Goal: Information Seeking & Learning: Learn about a topic

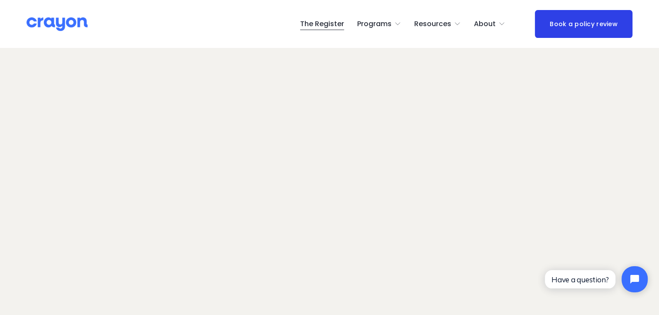
click at [0, 0] on span "Employer hub" at bounding box center [0, 0] width 0 height 0
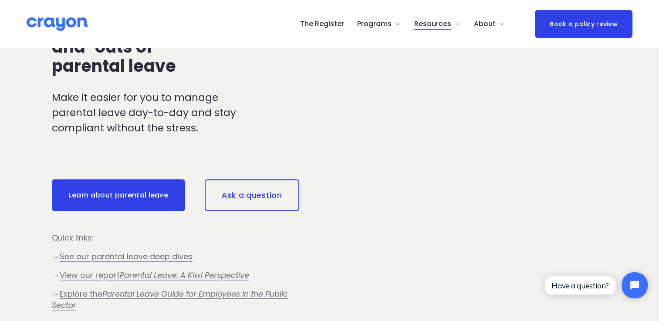
scroll to position [740, 0]
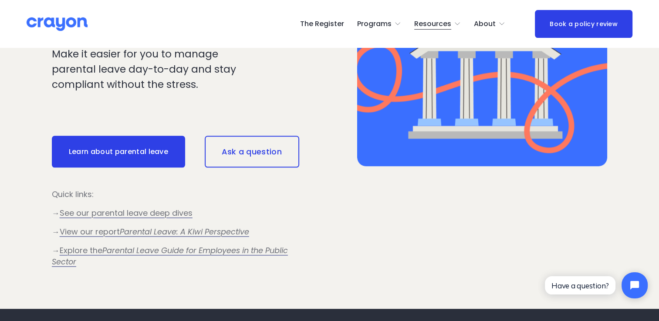
click at [100, 154] on link "Learn about parental leave" at bounding box center [118, 152] width 133 height 32
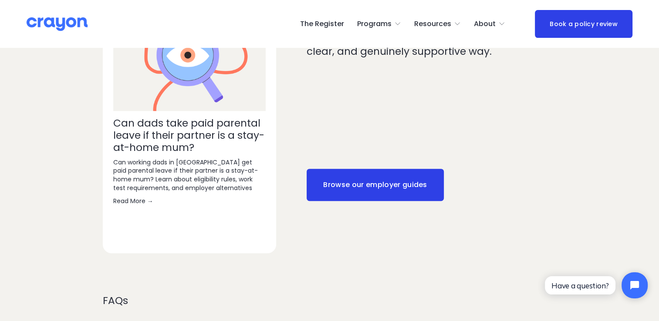
scroll to position [610, 0]
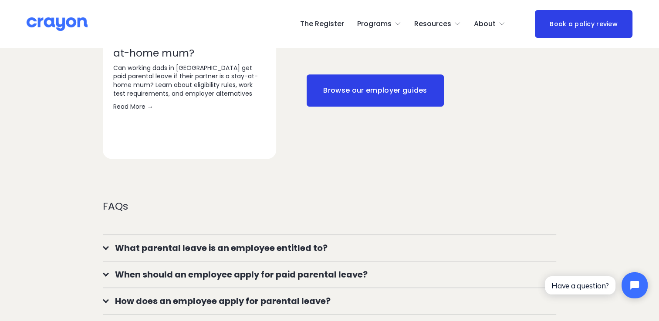
click at [276, 242] on span "What parental leave is an employee entitled to?" at bounding box center [332, 248] width 447 height 13
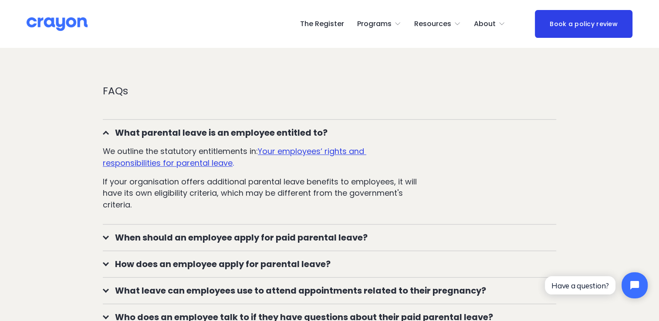
scroll to position [740, 0]
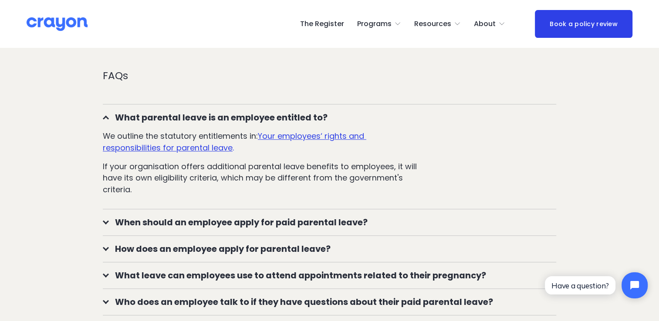
click at [268, 216] on span "When should an employee apply for paid parental leave?" at bounding box center [332, 222] width 447 height 13
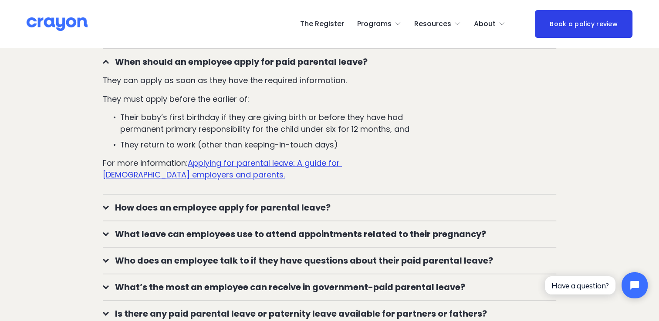
scroll to position [914, 0]
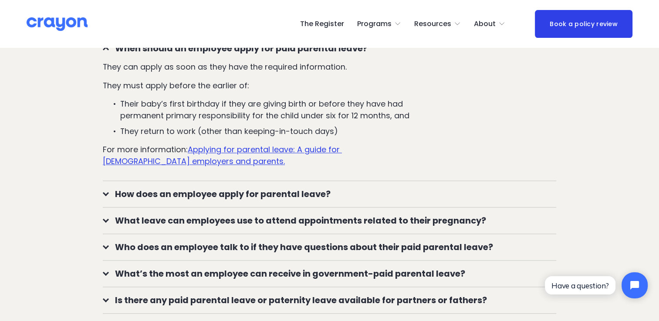
click at [294, 188] on span "How does an employee apply for parental leave?" at bounding box center [332, 194] width 447 height 13
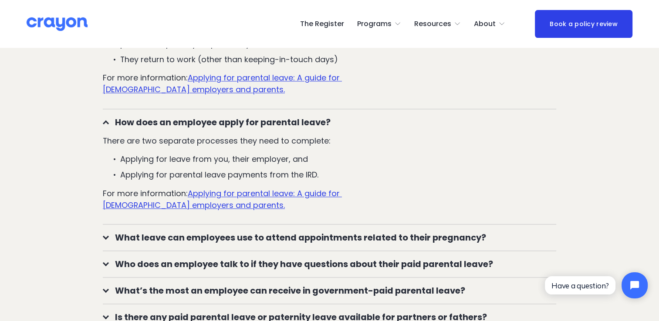
scroll to position [1001, 0]
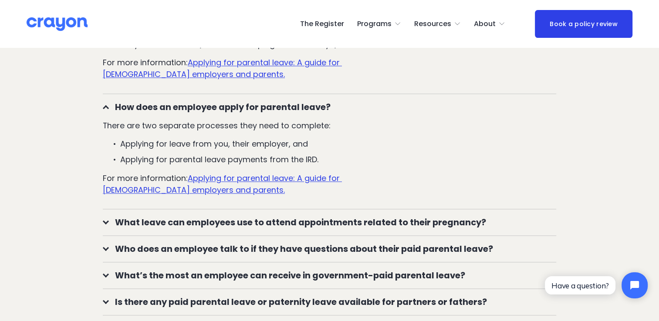
click at [241, 216] on span "What leave can employees use to attend appointments related to their pregnancy?" at bounding box center [332, 222] width 447 height 13
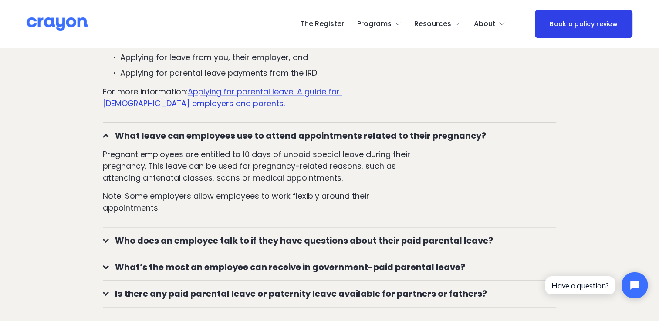
scroll to position [1088, 0]
click at [296, 234] on span "Who does an employee talk to if they have questions about their paid parental l…" at bounding box center [332, 240] width 447 height 13
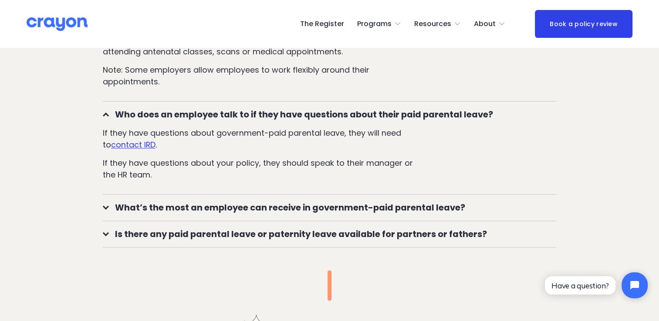
scroll to position [1219, 0]
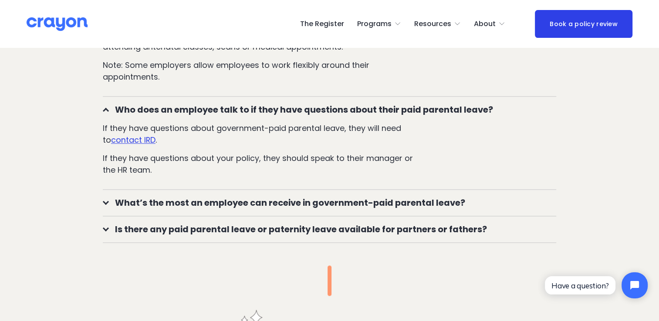
click at [179, 196] on span "What’s the most an employee can receive in government-paid parental leave?" at bounding box center [332, 202] width 447 height 13
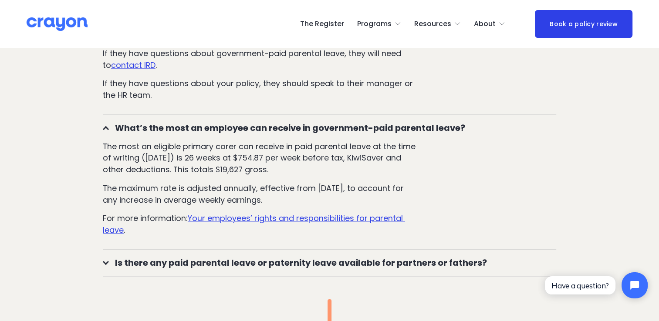
scroll to position [1306, 0]
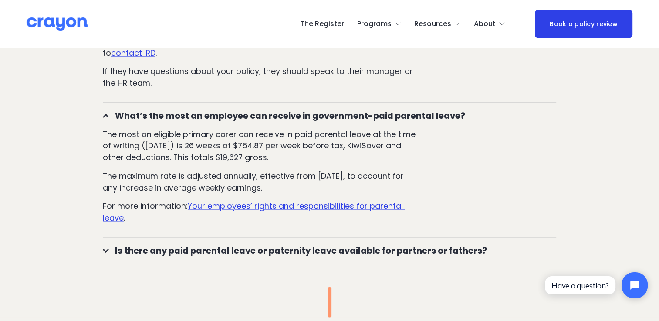
click at [200, 244] on span "Is there any paid parental leave or paternity leave available for partners or f…" at bounding box center [332, 250] width 447 height 13
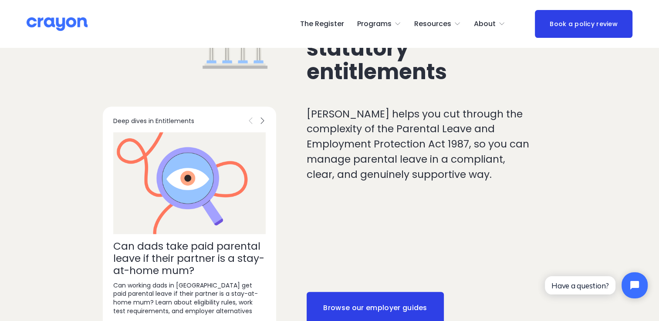
scroll to position [435, 0]
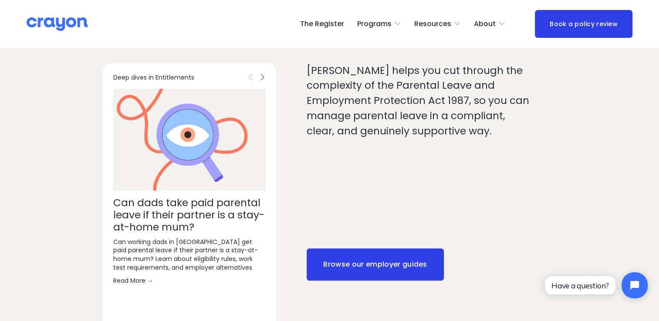
click at [384, 249] on link "Browse our employer guides" at bounding box center [376, 265] width 138 height 32
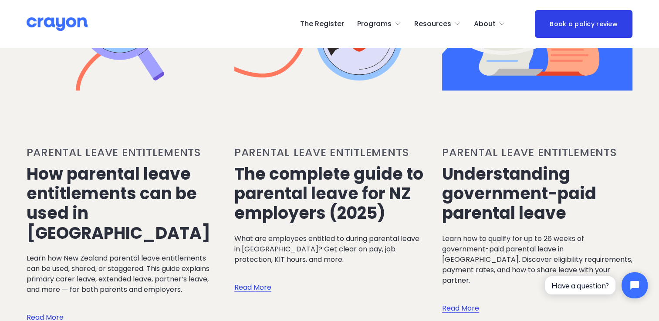
scroll to position [610, 0]
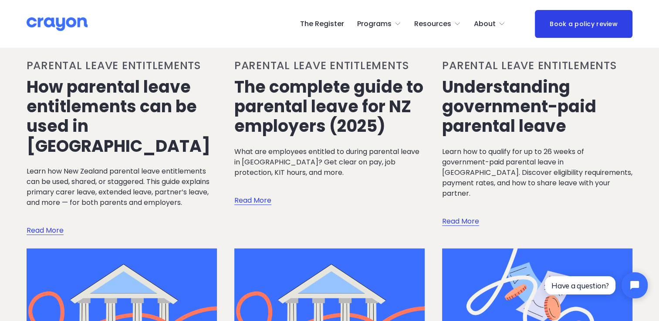
click at [260, 178] on link "Read More" at bounding box center [252, 192] width 37 height 28
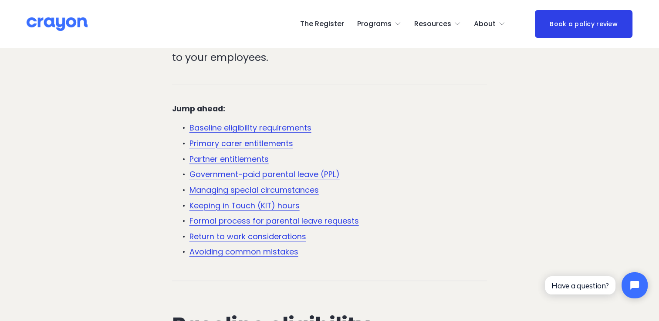
scroll to position [348, 0]
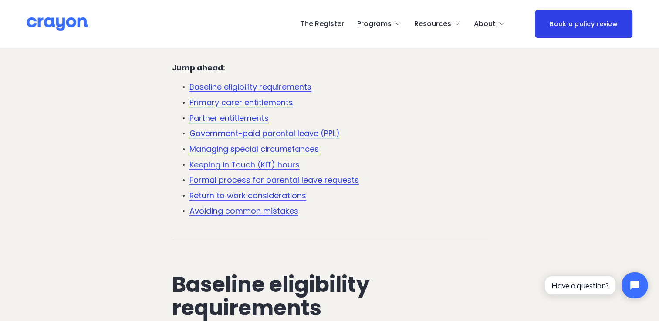
click at [249, 91] on link "Baseline eligibility requirements" at bounding box center [250, 86] width 122 height 11
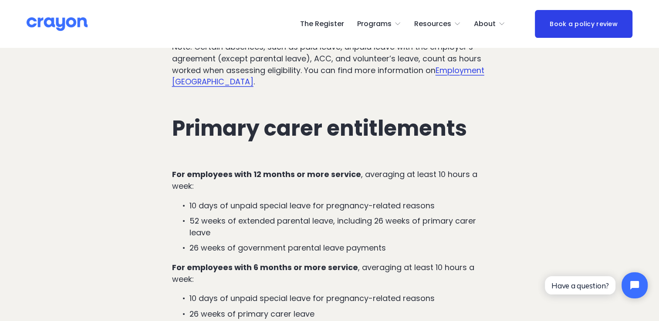
scroll to position [1185, 0]
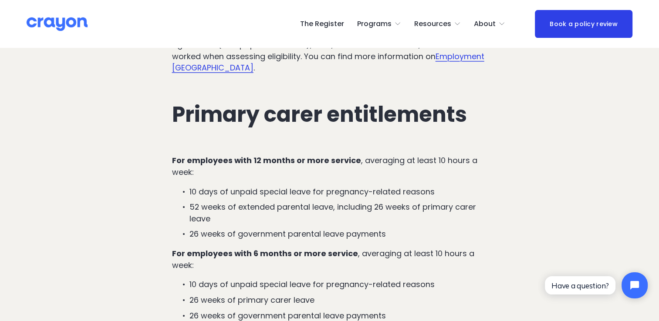
click at [438, 198] on p "10 days of unpaid special leave for pregnancy-related reasons" at bounding box center [338, 192] width 298 height 12
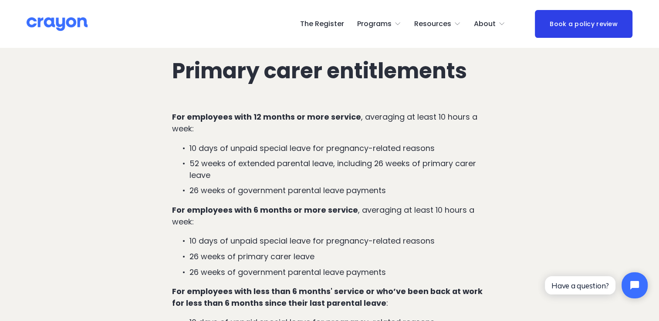
click at [404, 197] on p "26 weeks of government parental leave payments" at bounding box center [338, 191] width 298 height 12
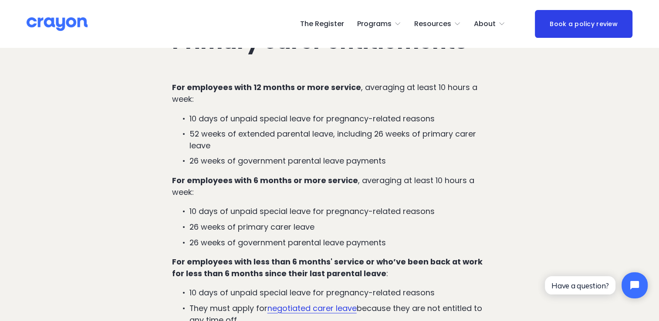
scroll to position [1272, 0]
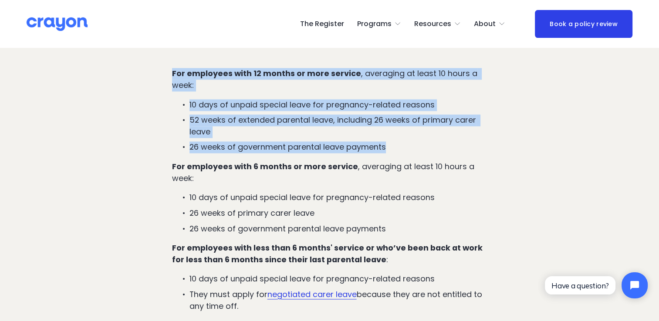
drag, startPoint x: 172, startPoint y: 77, endPoint x: 400, endPoint y: 155, distance: 240.4
click at [400, 155] on div "For employees with 12 months or more service , averaging at least 10 hours a we…" at bounding box center [329, 244] width 315 height 353
copy div "For employees with 12 months or more service , averaging at least 10 hours a we…"
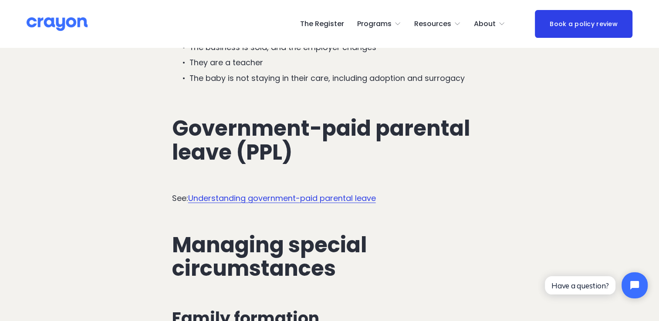
scroll to position [2186, 0]
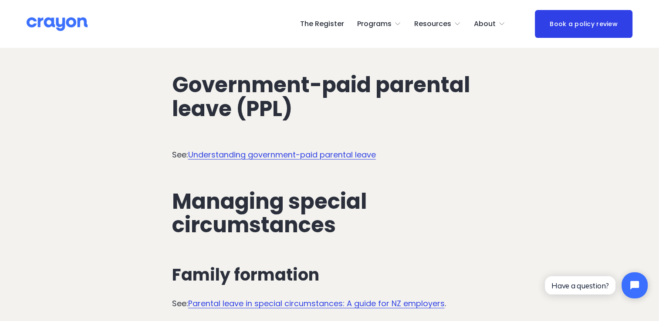
click at [295, 149] on link "Understanding government-paid parental leave" at bounding box center [282, 154] width 188 height 11
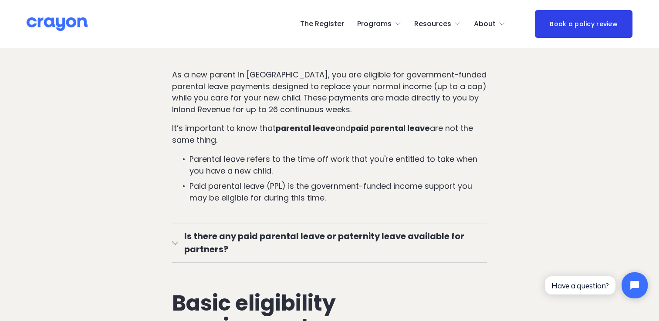
scroll to position [566, 0]
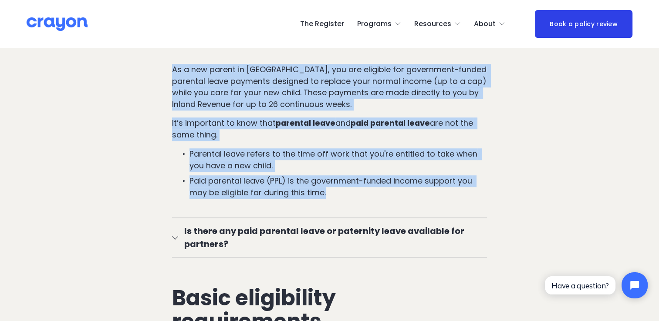
drag, startPoint x: 172, startPoint y: 70, endPoint x: 348, endPoint y: 197, distance: 217.4
click at [348, 197] on div "As a new parent in New Zealand, you are eligible for government-funded parental…" at bounding box center [329, 131] width 315 height 135
copy div "As a new parent in New Zealand, you are eligible for government-funded parental…"
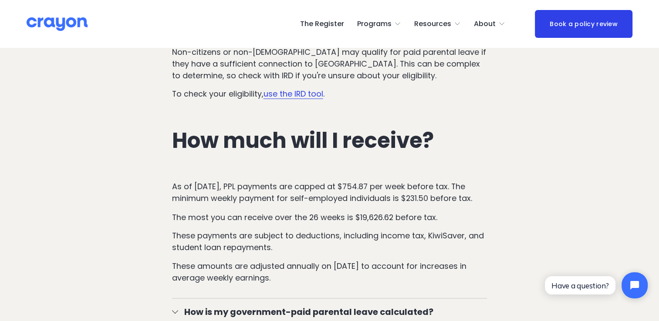
scroll to position [1480, 0]
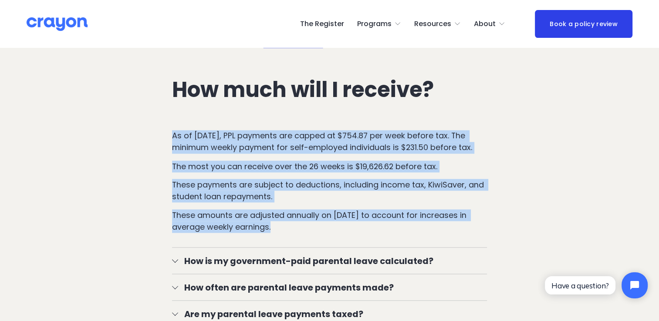
drag, startPoint x: 169, startPoint y: 126, endPoint x: 303, endPoint y: 220, distance: 163.7
click at [302, 220] on div "As of July 1, 2024, PPL payments are capped at $754.87 per week before tax. The…" at bounding box center [330, 181] width 330 height 117
copy div "As of July 1, 2024, PPL payments are capped at $754.87 per week before tax. The…"
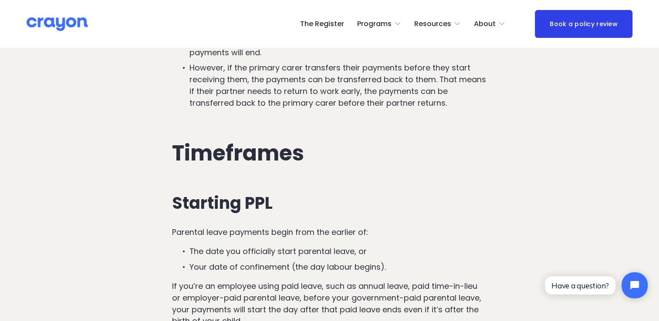
scroll to position [2308, 0]
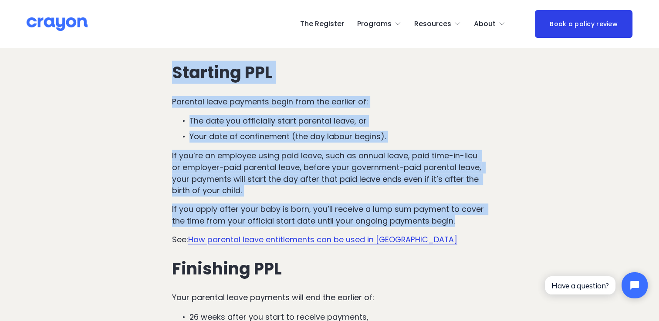
drag, startPoint x: 173, startPoint y: 64, endPoint x: 470, endPoint y: 214, distance: 332.8
click at [470, 214] on div "Starting PPL Parental leave payments begin from the earlier of: The date you of…" at bounding box center [329, 208] width 315 height 291
copy div "Starting PPL Parental leave payments begin from the earlier of: The date you of…"
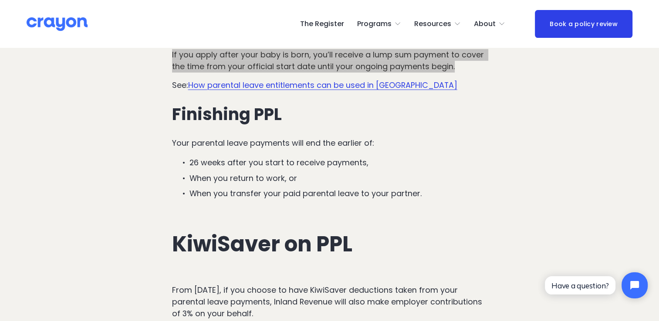
scroll to position [2482, 0]
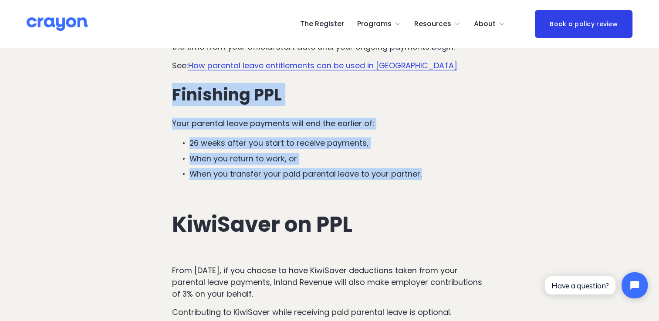
drag, startPoint x: 175, startPoint y: 86, endPoint x: 451, endPoint y: 172, distance: 289.2
click at [451, 172] on div "Starting PPL Parental leave payments begin from the earlier of: The date you of…" at bounding box center [330, 37] width 330 height 310
copy div "Finishing PPL Your parental leave payments will end the earlier of: 26 weeks af…"
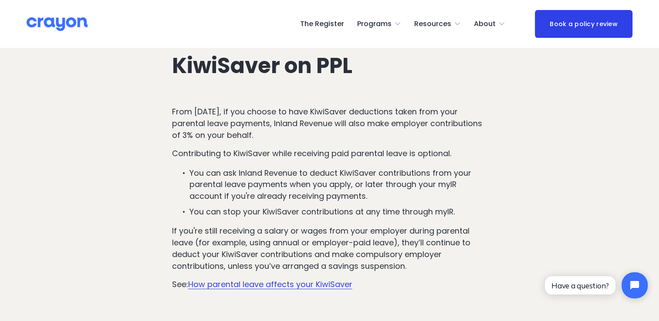
scroll to position [2656, 0]
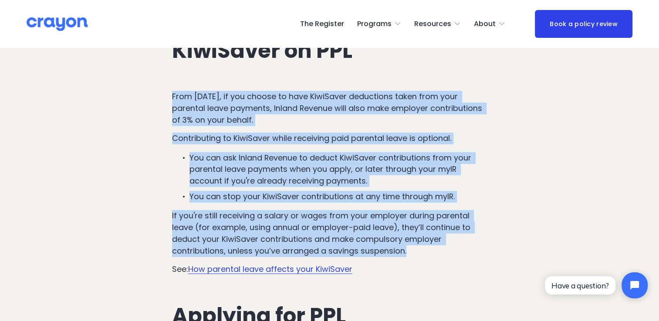
drag, startPoint x: 171, startPoint y: 87, endPoint x: 440, endPoint y: 240, distance: 310.0
click at [440, 240] on div "From 1 July 2024, if you choose to have KiwiSaver deductions taken from your pa…" at bounding box center [330, 183] width 330 height 199
copy div "From 1 July 2024, if you choose to have KiwiSaver deductions taken from your pa…"
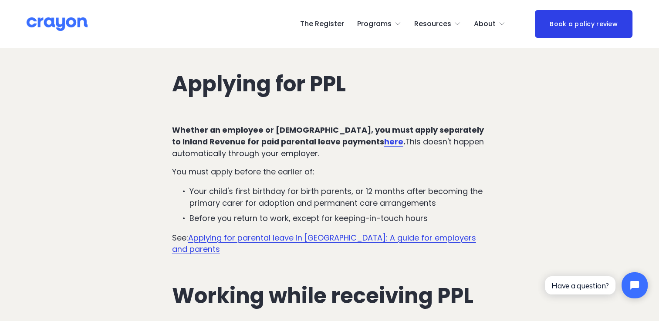
scroll to position [2874, 0]
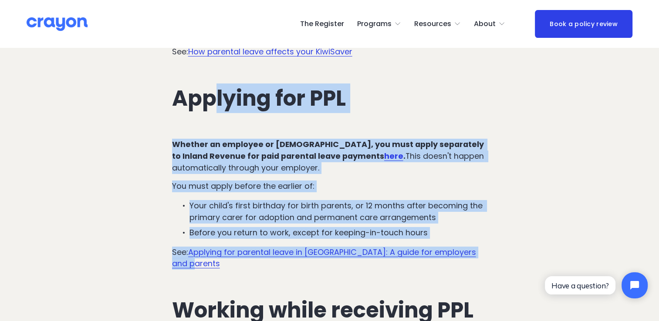
drag, startPoint x: 172, startPoint y: 93, endPoint x: 245, endPoint y: 266, distance: 187.3
copy div "Applying for PPL Whether an employee or self-employed, you must apply separatel…"
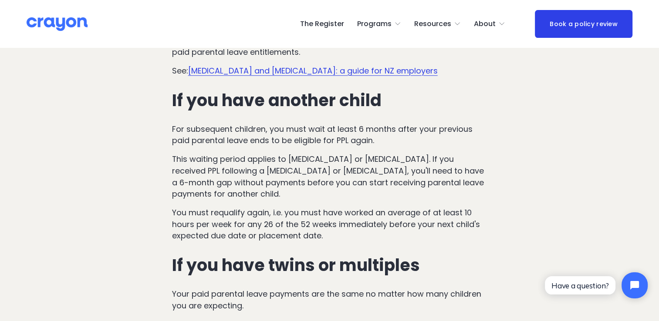
scroll to position [3918, 0]
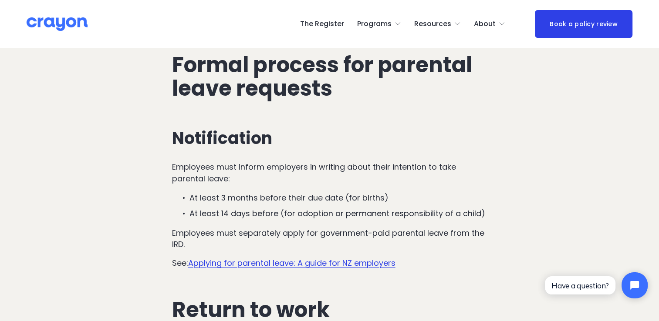
scroll to position [2883, 0]
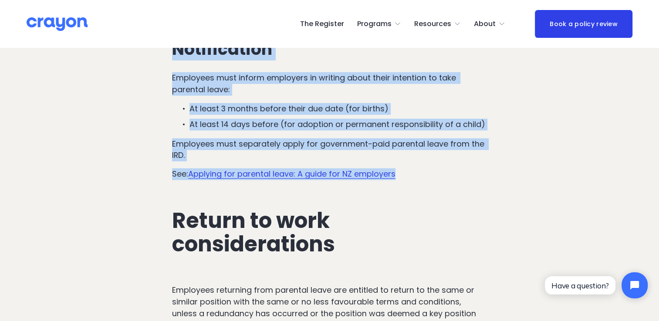
drag, startPoint x: 174, startPoint y: 55, endPoint x: 431, endPoint y: 184, distance: 287.8
click at [430, 180] on div "Notification Employees must inform employers in writing about their intention t…" at bounding box center [329, 110] width 315 height 141
copy div "Notification Employees must inform employers in writing about their intention t…"
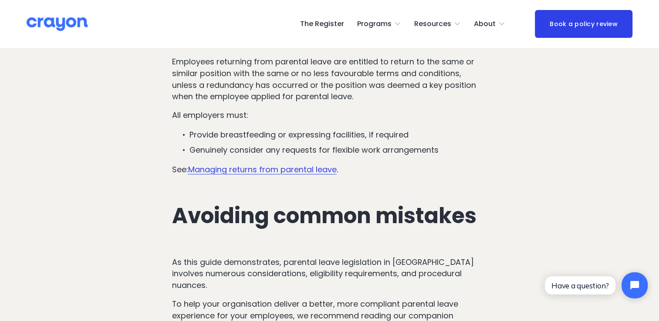
scroll to position [3057, 0]
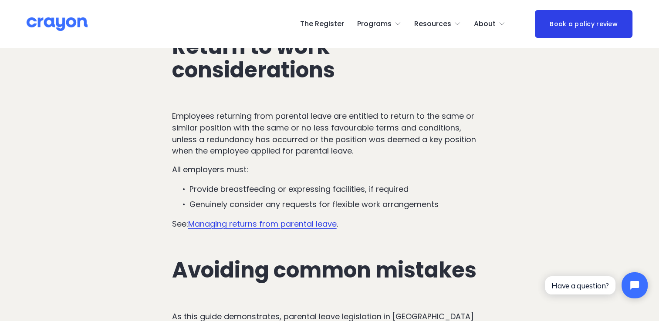
click at [471, 211] on p "Genuinely consider any requests for flexible work arrangements" at bounding box center [338, 205] width 298 height 12
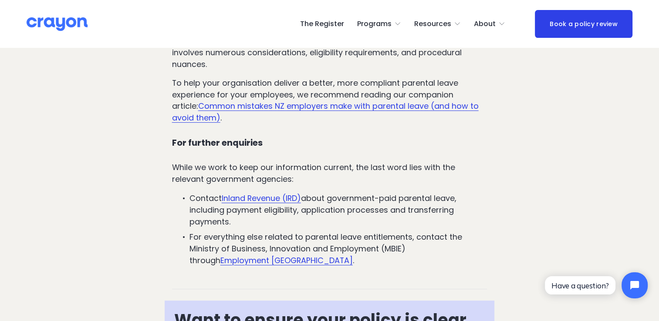
scroll to position [3275, 0]
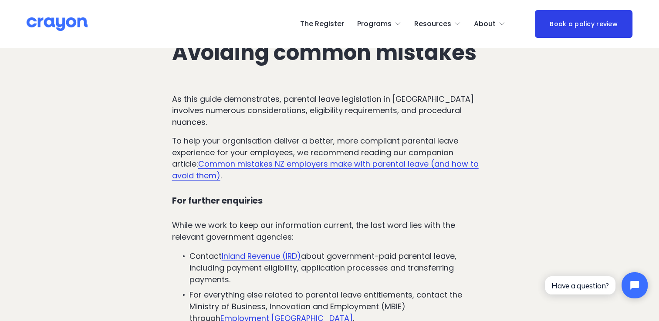
click at [261, 162] on link "Common mistakes NZ employers make with parental leave (and how to avoid them)" at bounding box center [325, 169] width 307 height 23
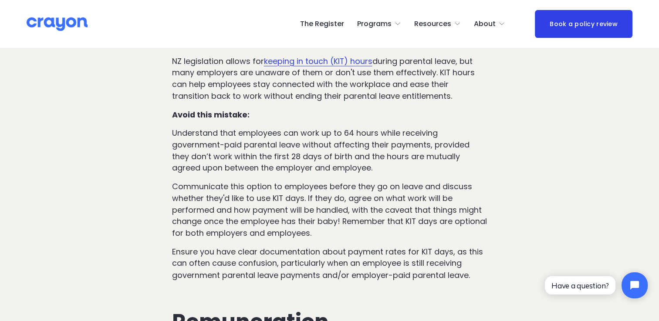
scroll to position [1393, 0]
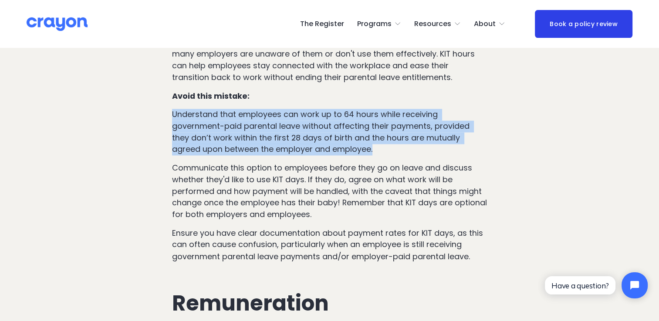
drag, startPoint x: 170, startPoint y: 111, endPoint x: 357, endPoint y: 144, distance: 189.3
copy p "Understand that employees can work up to 64 hours while receiving government-pa…"
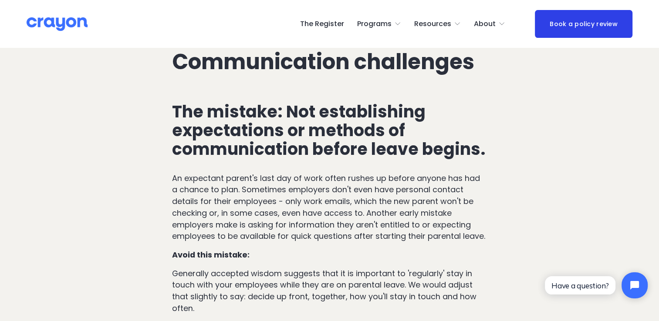
scroll to position [827, 0]
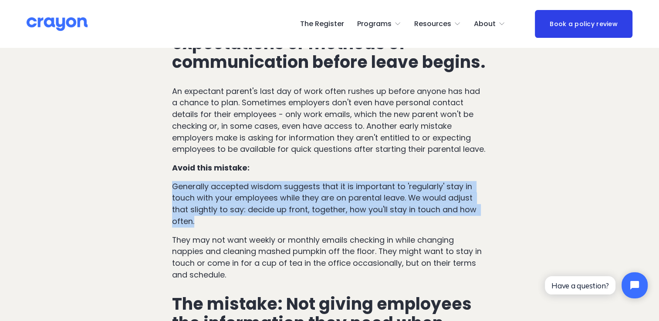
drag, startPoint x: 170, startPoint y: 192, endPoint x: 223, endPoint y: 224, distance: 61.9
copy p "Generally accepted wisdom suggests that it is important to 'regularly' stay in …"
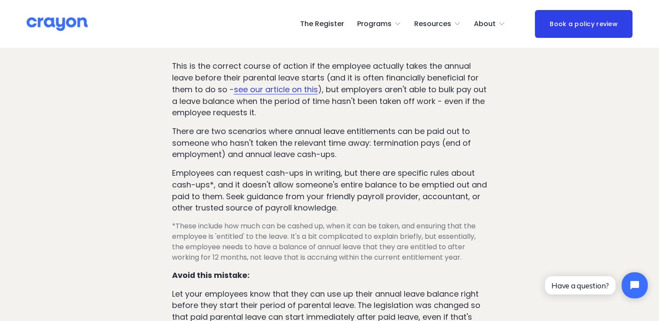
scroll to position [3048, 0]
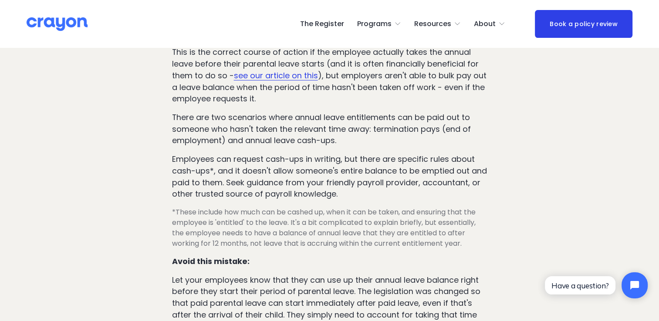
click at [376, 192] on p "Employees can request cash-ups in writing, but there are specific rules about c…" at bounding box center [329, 177] width 315 height 47
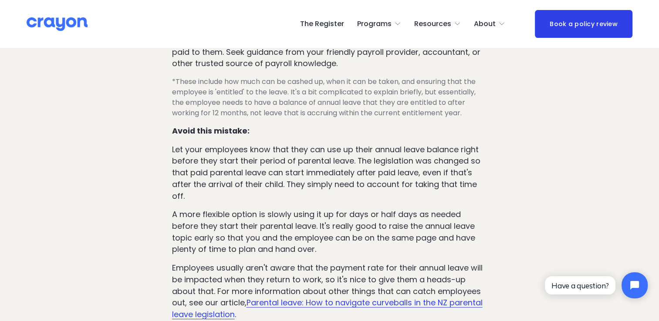
scroll to position [3222, 0]
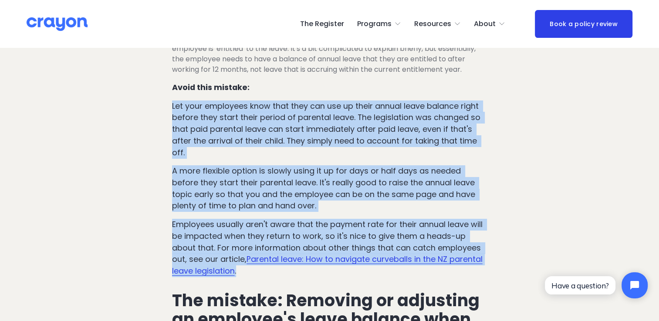
drag, startPoint x: 171, startPoint y: 103, endPoint x: 343, endPoint y: 271, distance: 240.8
click at [343, 271] on div "The mistake: Paying out an employee's leave balance in full right before they g…" at bounding box center [330, 164] width 330 height 777
copy div "Let your employees know that they can use up their annual leave balance right b…"
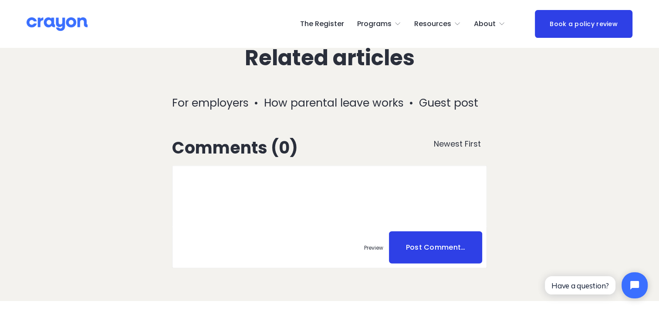
scroll to position [5312, 0]
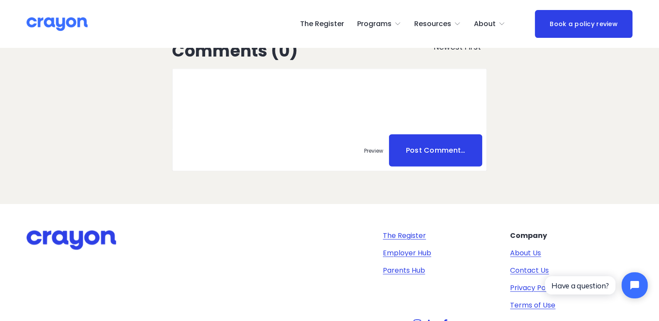
click at [408, 248] on link "Employer Hub" at bounding box center [407, 253] width 48 height 10
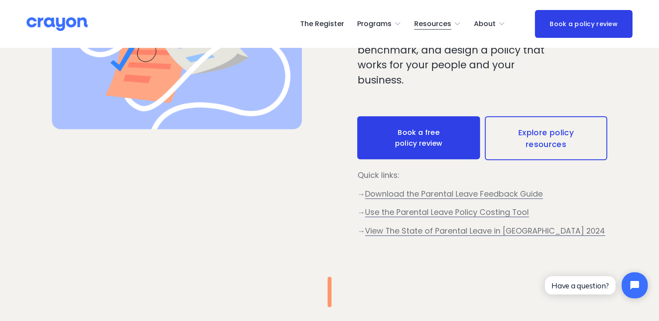
scroll to position [392, 0]
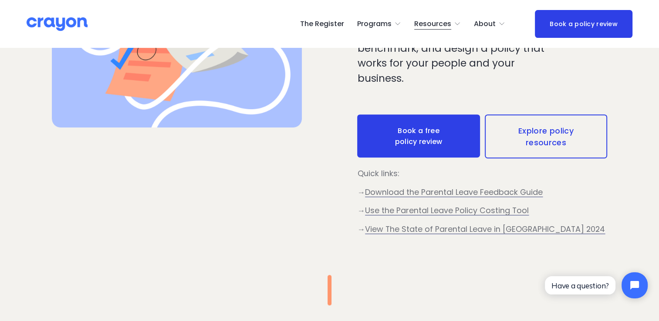
click at [543, 135] on link "Explore policy resources" at bounding box center [546, 137] width 122 height 44
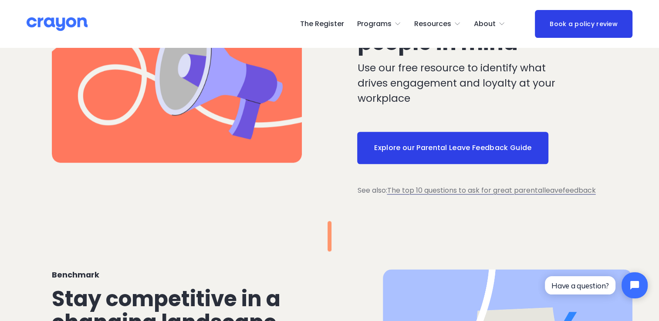
scroll to position [653, 0]
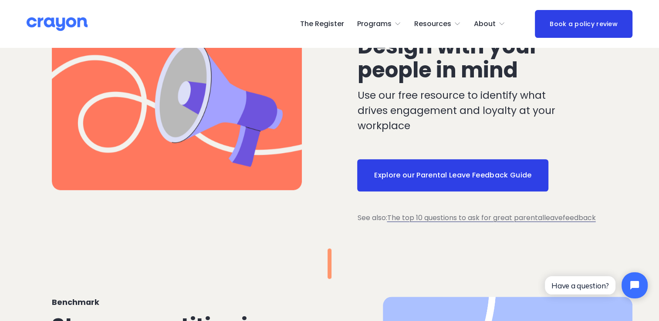
click at [421, 180] on link "Explore our Parental Leave Feedback Guide" at bounding box center [452, 175] width 191 height 32
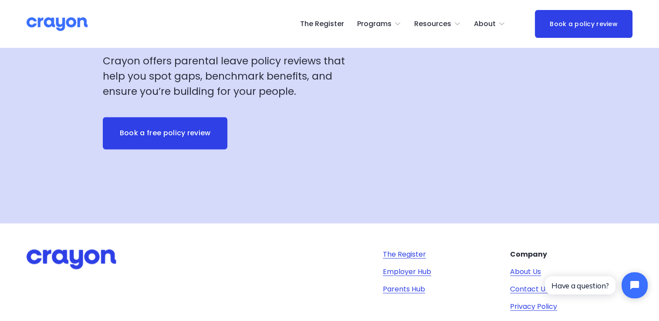
scroll to position [1191, 0]
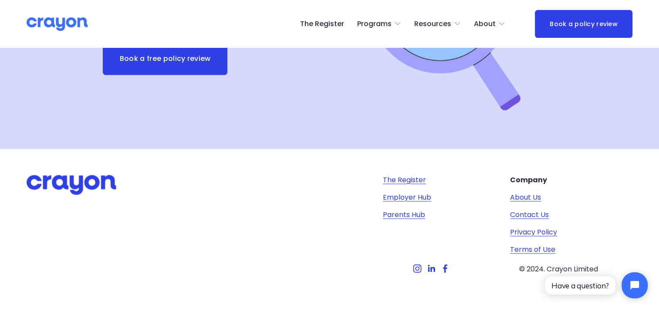
click at [402, 180] on link "The Register" at bounding box center [404, 180] width 43 height 10
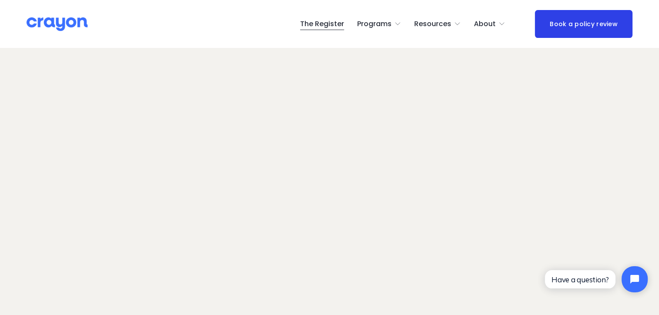
scroll to position [34, 0]
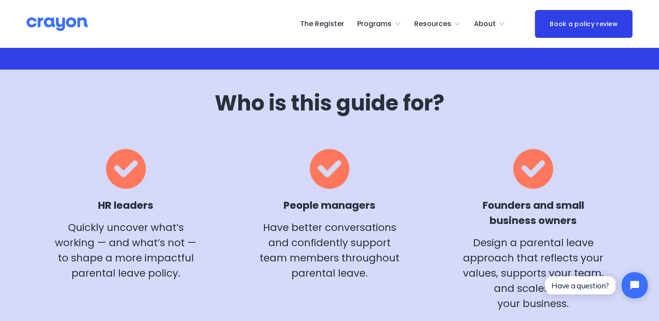
scroll to position [233, 0]
